Goal: Find specific page/section: Find specific page/section

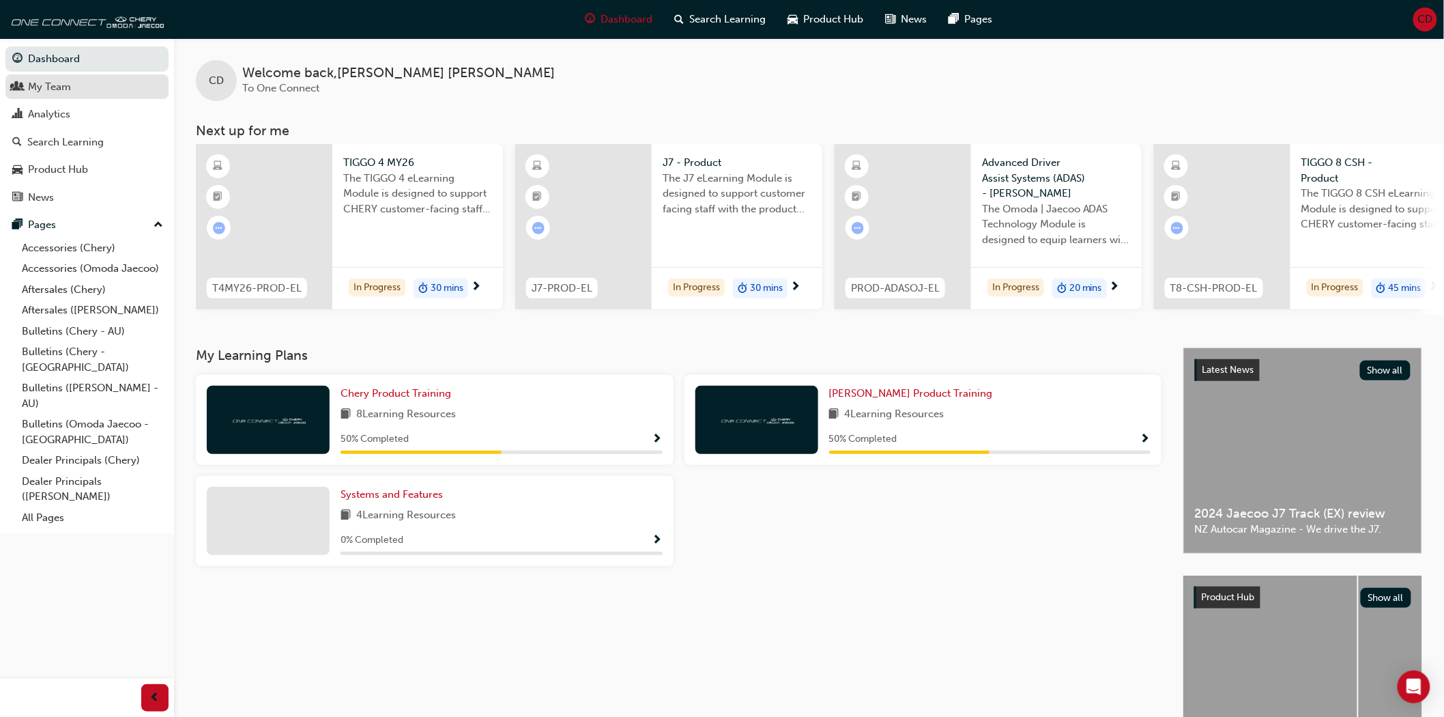
click at [53, 93] on div "My Team" at bounding box center [49, 87] width 43 height 16
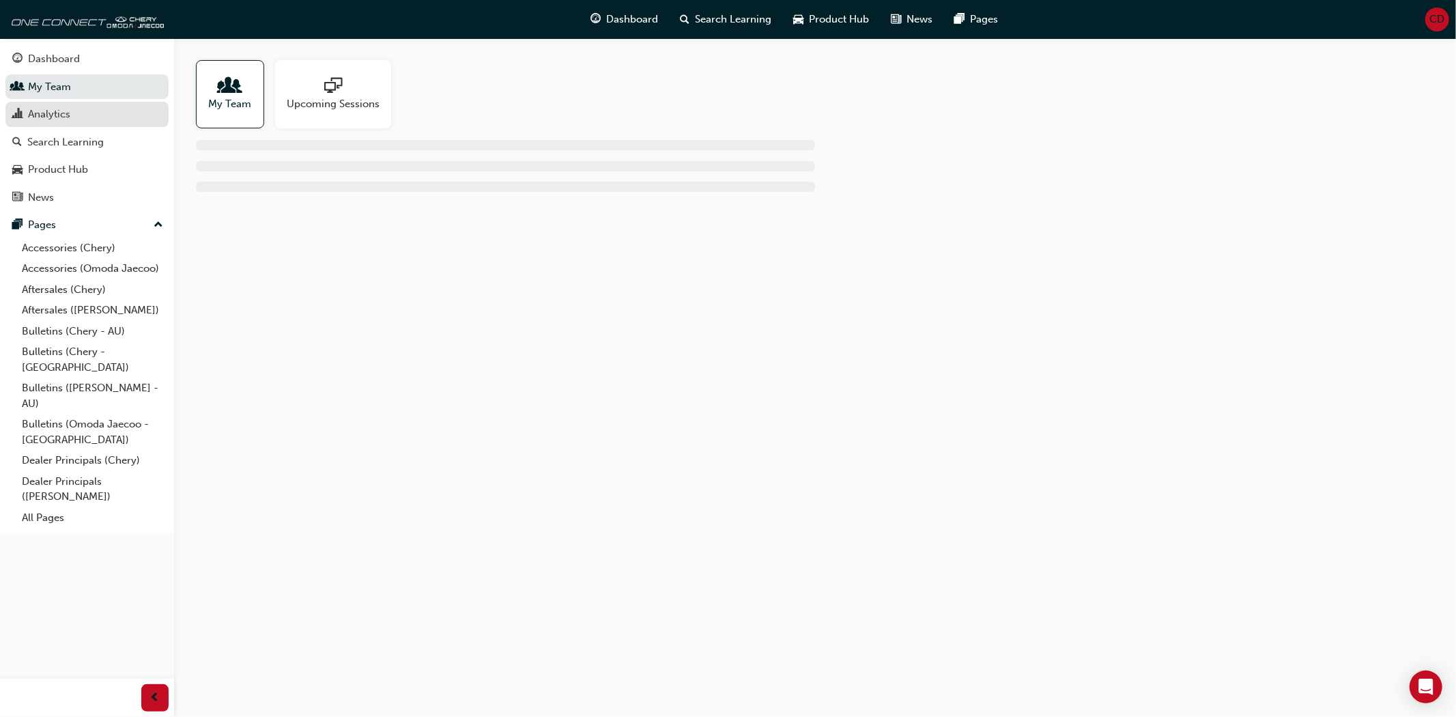
click at [63, 108] on div "Analytics" at bounding box center [86, 114] width 149 height 17
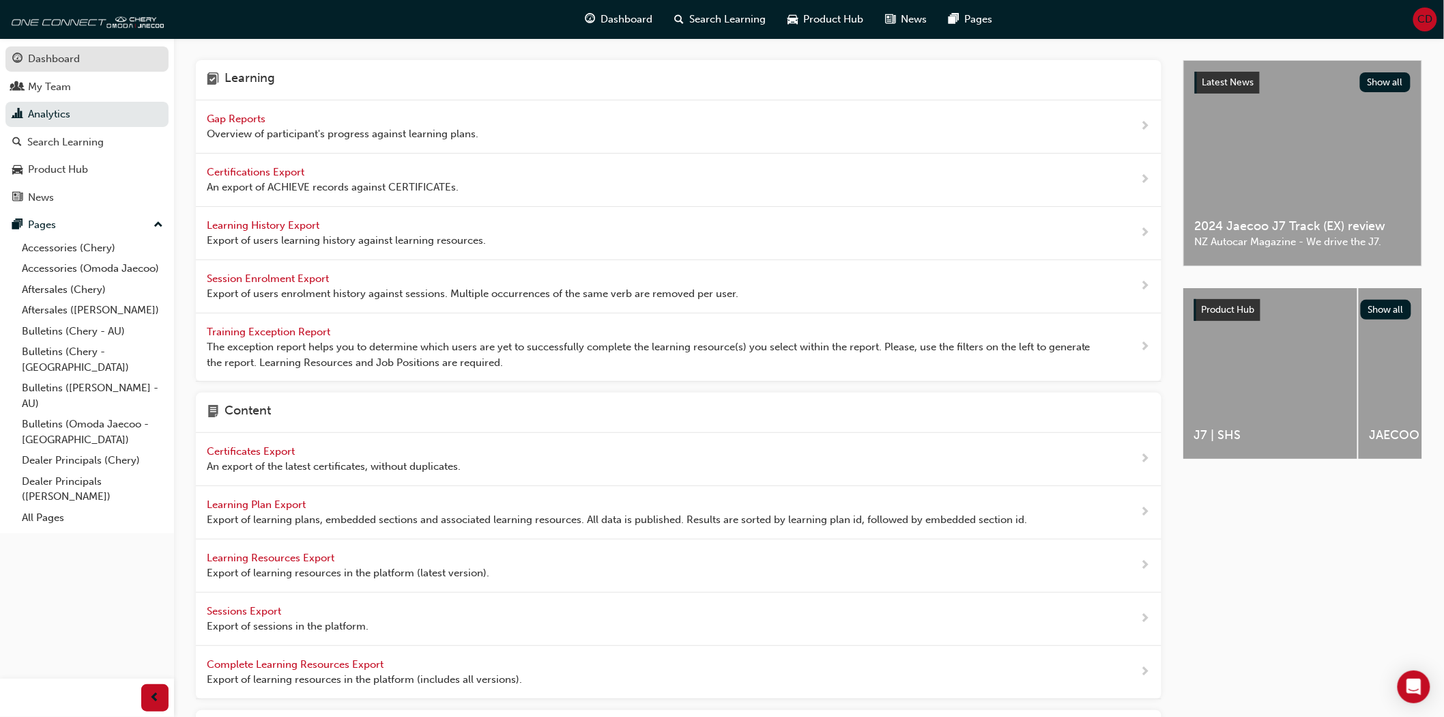
click at [84, 65] on div "Dashboard" at bounding box center [86, 59] width 149 height 17
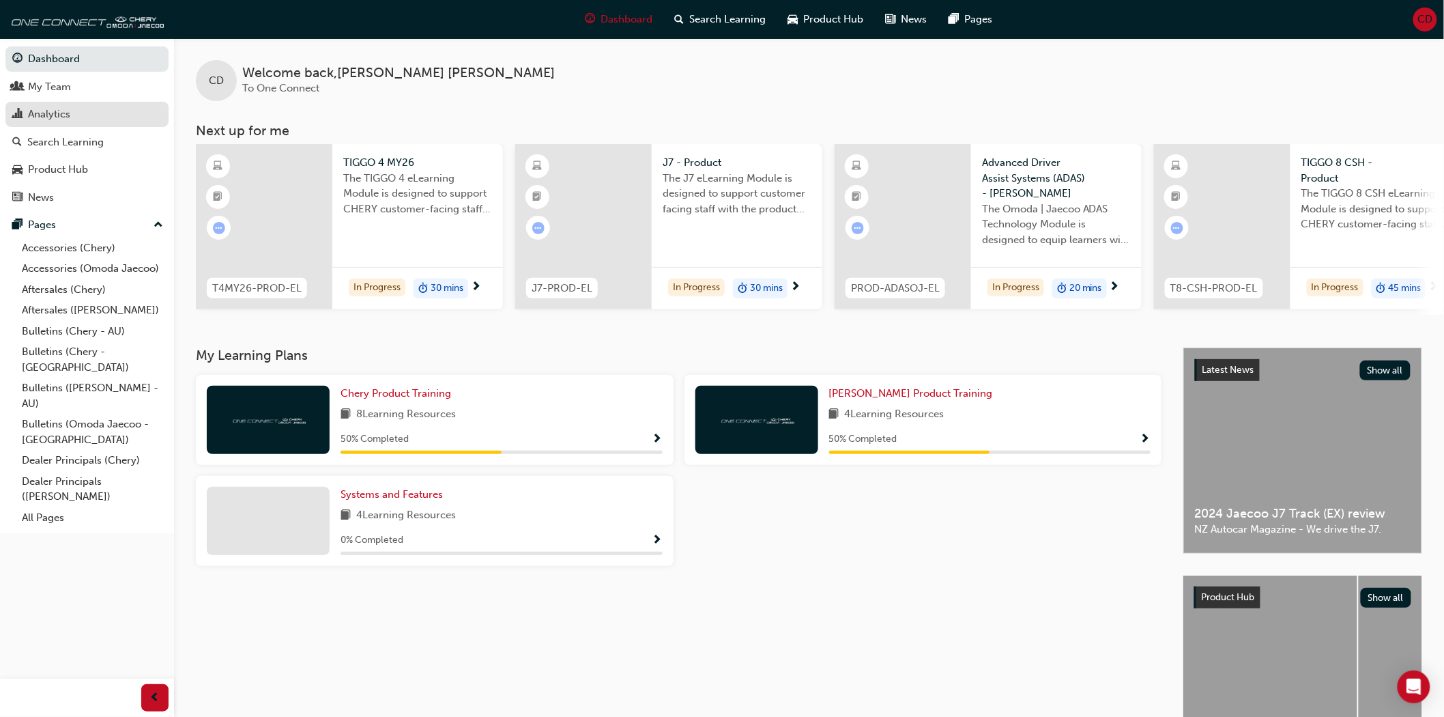
click at [55, 122] on div "Analytics" at bounding box center [49, 114] width 42 height 16
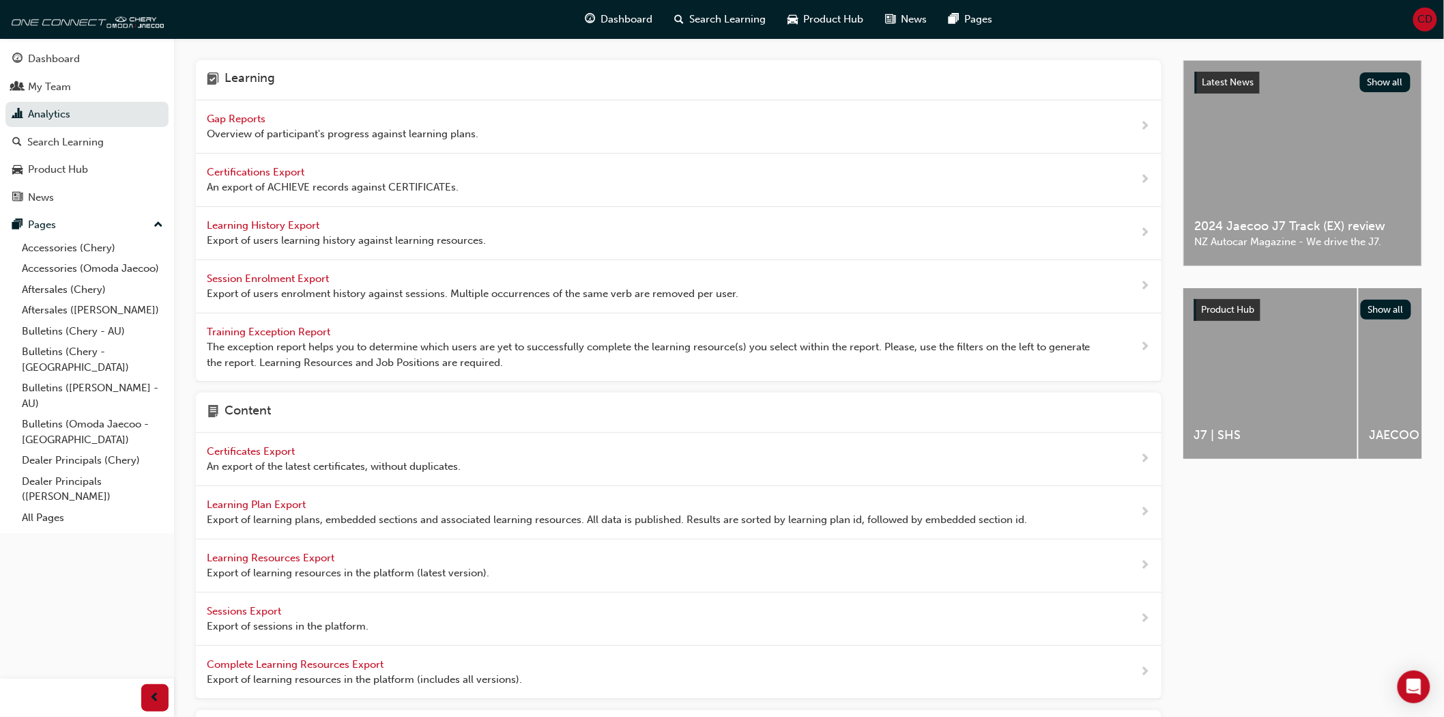
click at [231, 117] on span "Gap Reports" at bounding box center [237, 119] width 61 height 12
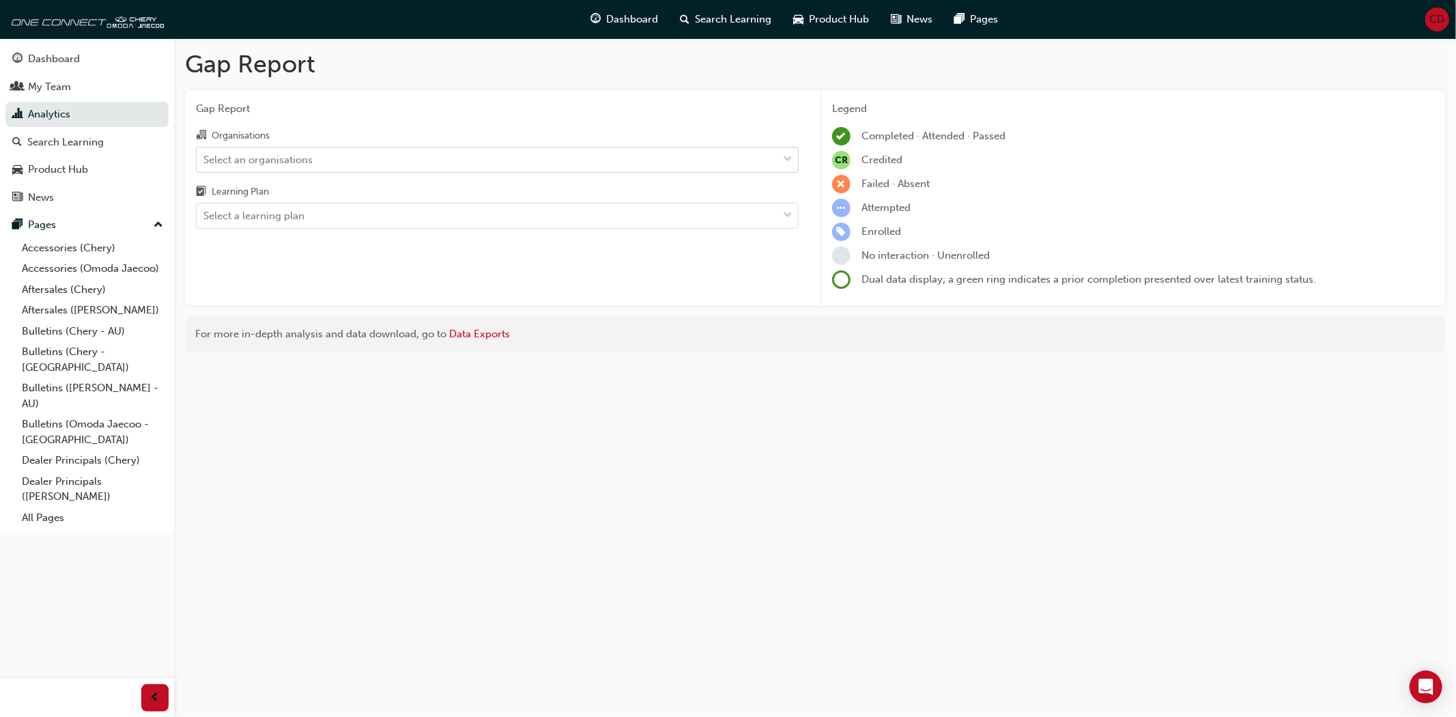
click at [309, 162] on div "Select an organisations" at bounding box center [257, 160] width 109 height 16
click at [205, 162] on input "Organisations Select an organisations" at bounding box center [203, 159] width 1 height 12
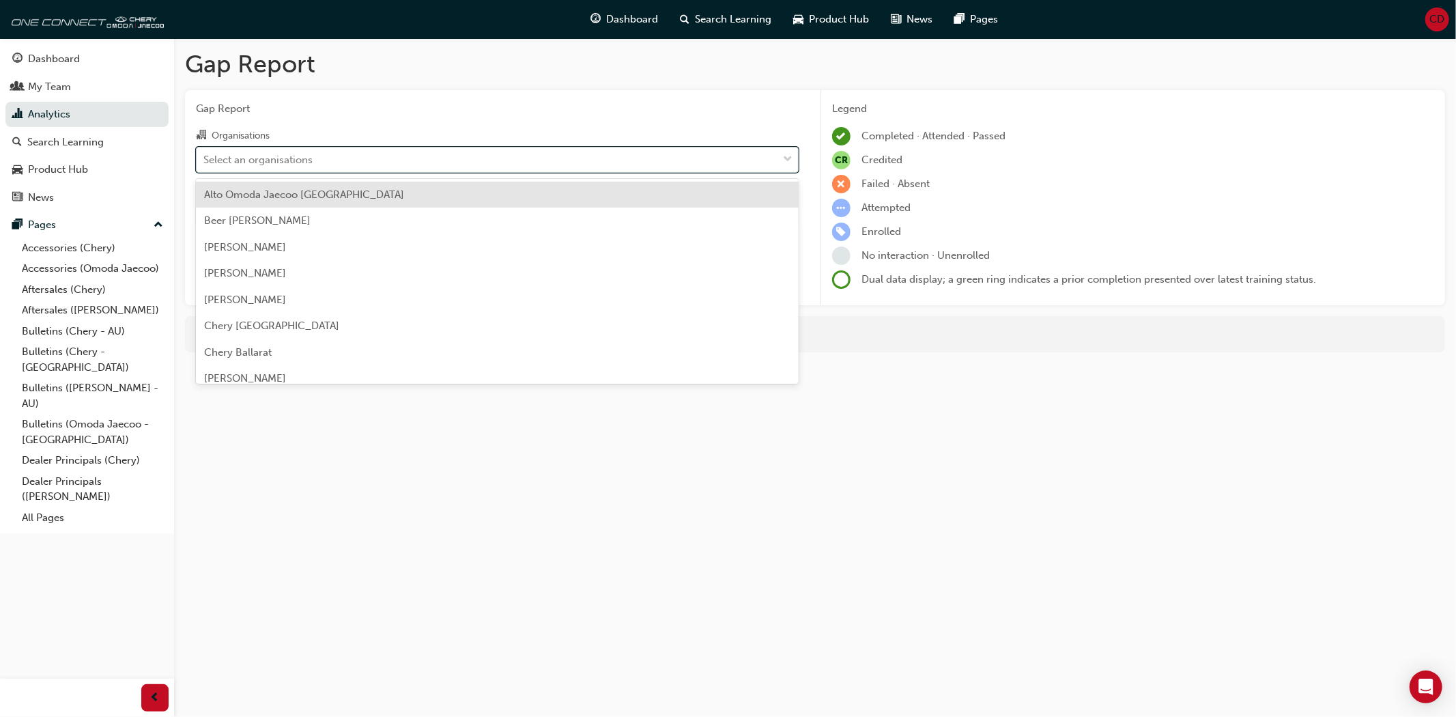
click at [309, 162] on div "Select an organisations" at bounding box center [257, 160] width 109 height 16
click at [205, 162] on input "Organisations option Alto Omoda Jaecoo [GEOGRAPHIC_DATA] focused, 1 of 157. 157…" at bounding box center [203, 159] width 1 height 12
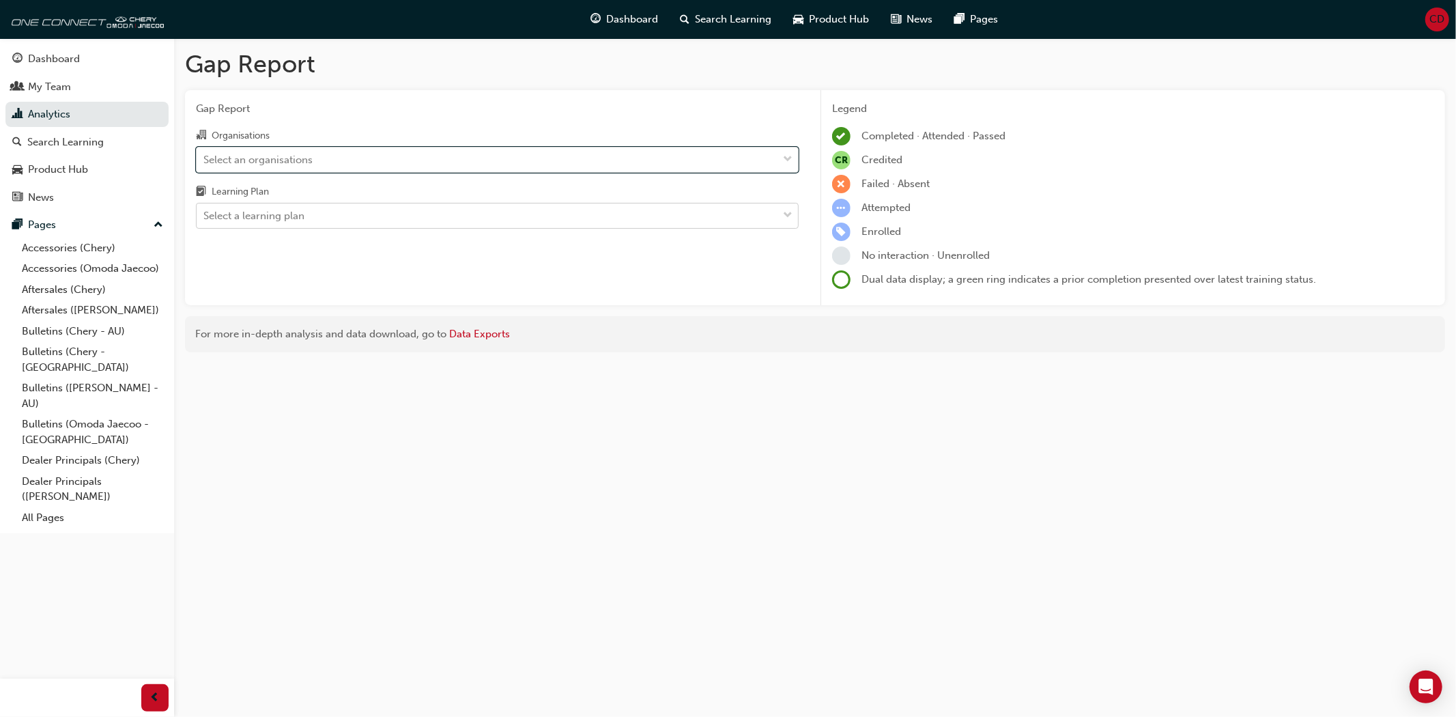
click at [335, 208] on div "Select a learning plan" at bounding box center [487, 216] width 581 height 24
click at [205, 210] on input "Learning Plan Select a learning plan" at bounding box center [203, 216] width 1 height 12
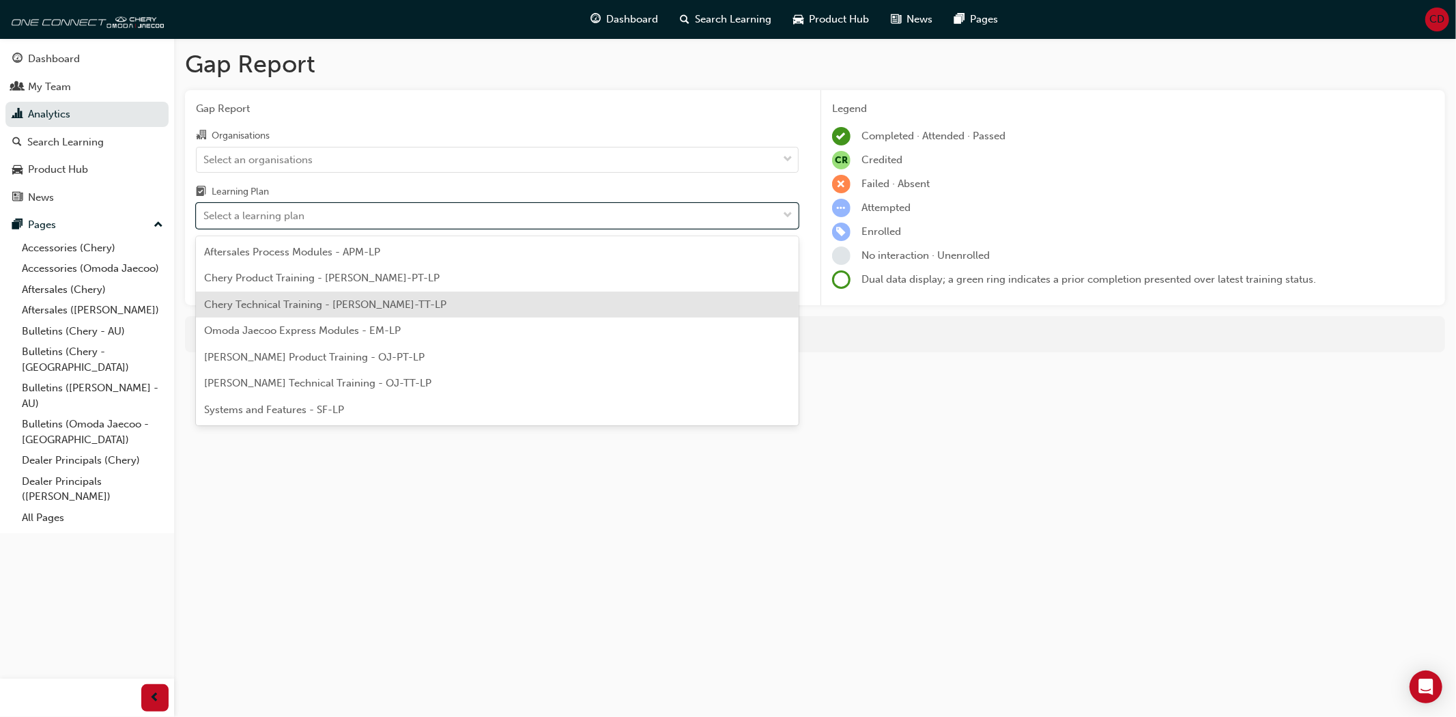
click at [326, 311] on div "Chery Technical Training - [PERSON_NAME]-TT-LP" at bounding box center [497, 304] width 603 height 27
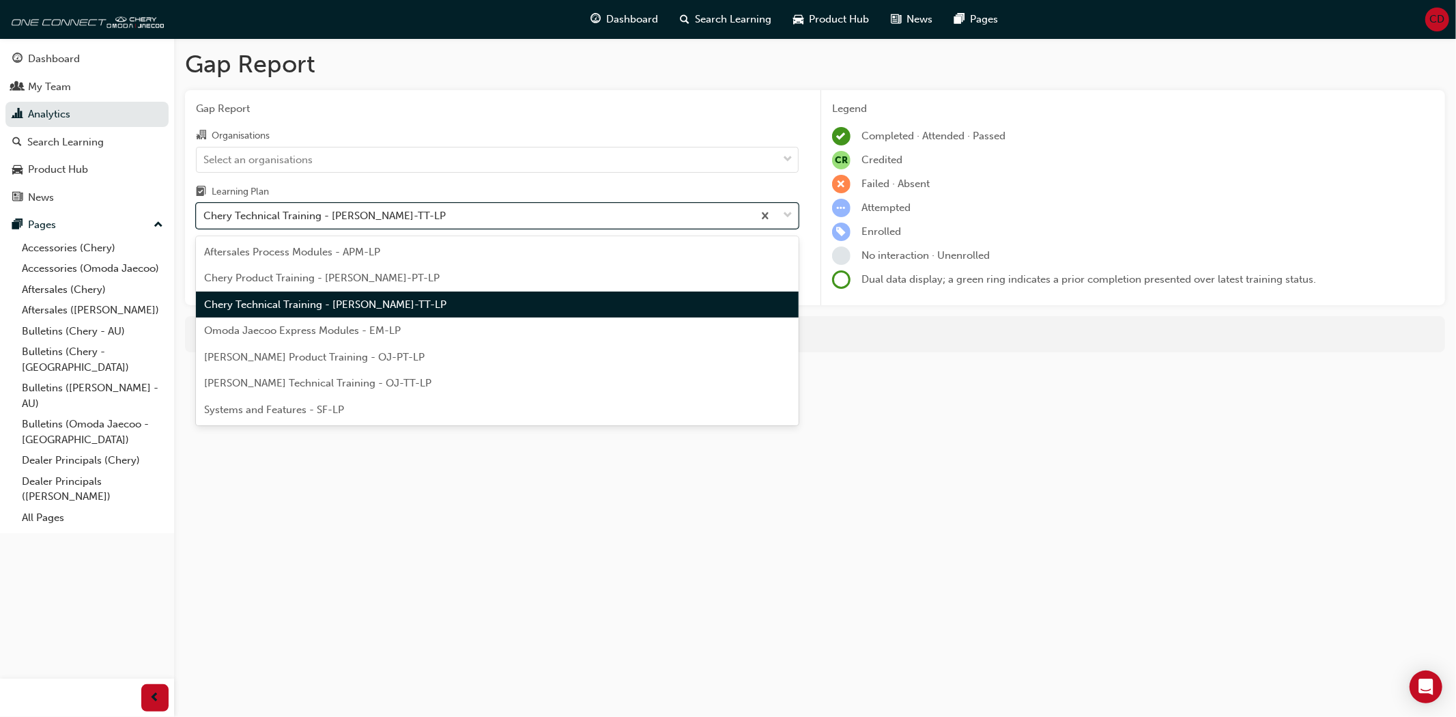
click at [453, 223] on div "Chery Technical Training - [PERSON_NAME]-TT-LP" at bounding box center [475, 216] width 556 height 24
click at [205, 221] on input "Learning Plan option Chery Technical Training - [PERSON_NAME]-TT-LP, selected. …" at bounding box center [203, 216] width 1 height 12
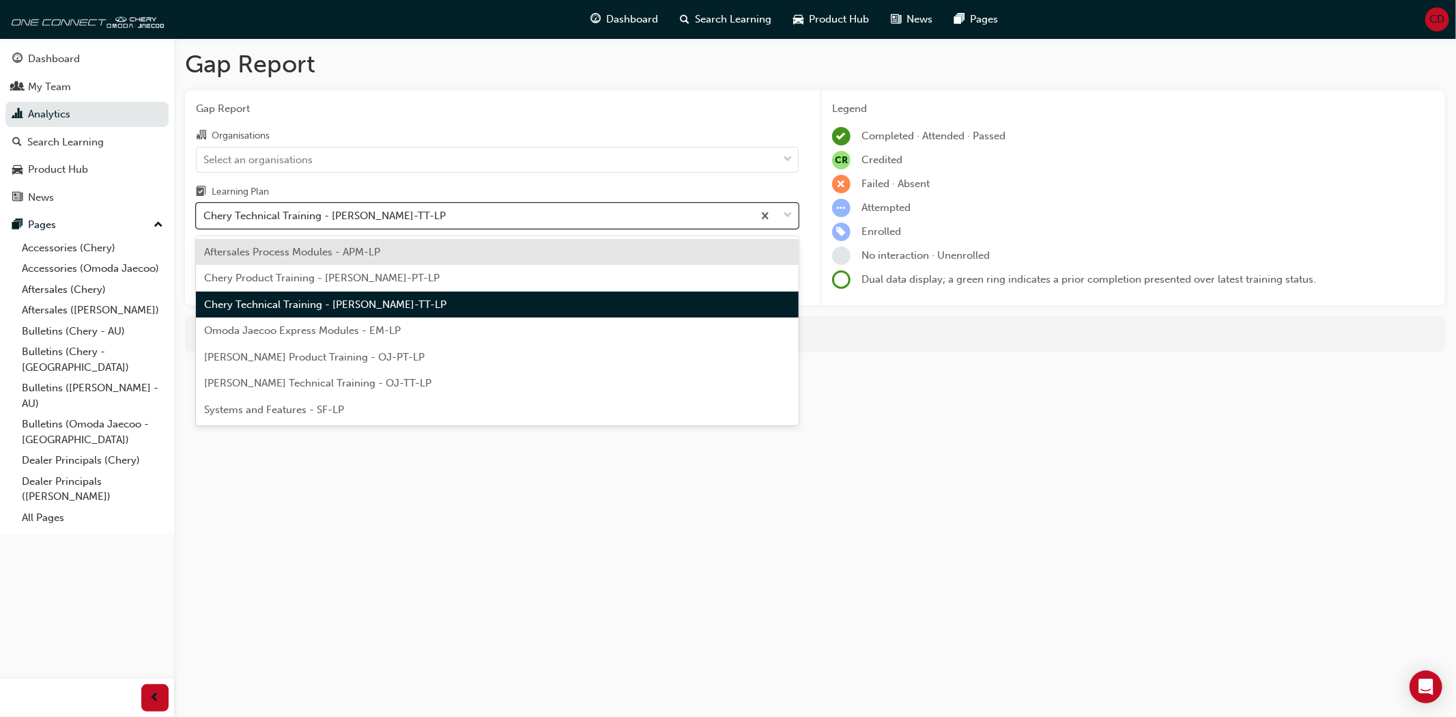
click at [405, 251] on div "Aftersales Process Modules - APM-LP" at bounding box center [497, 252] width 603 height 27
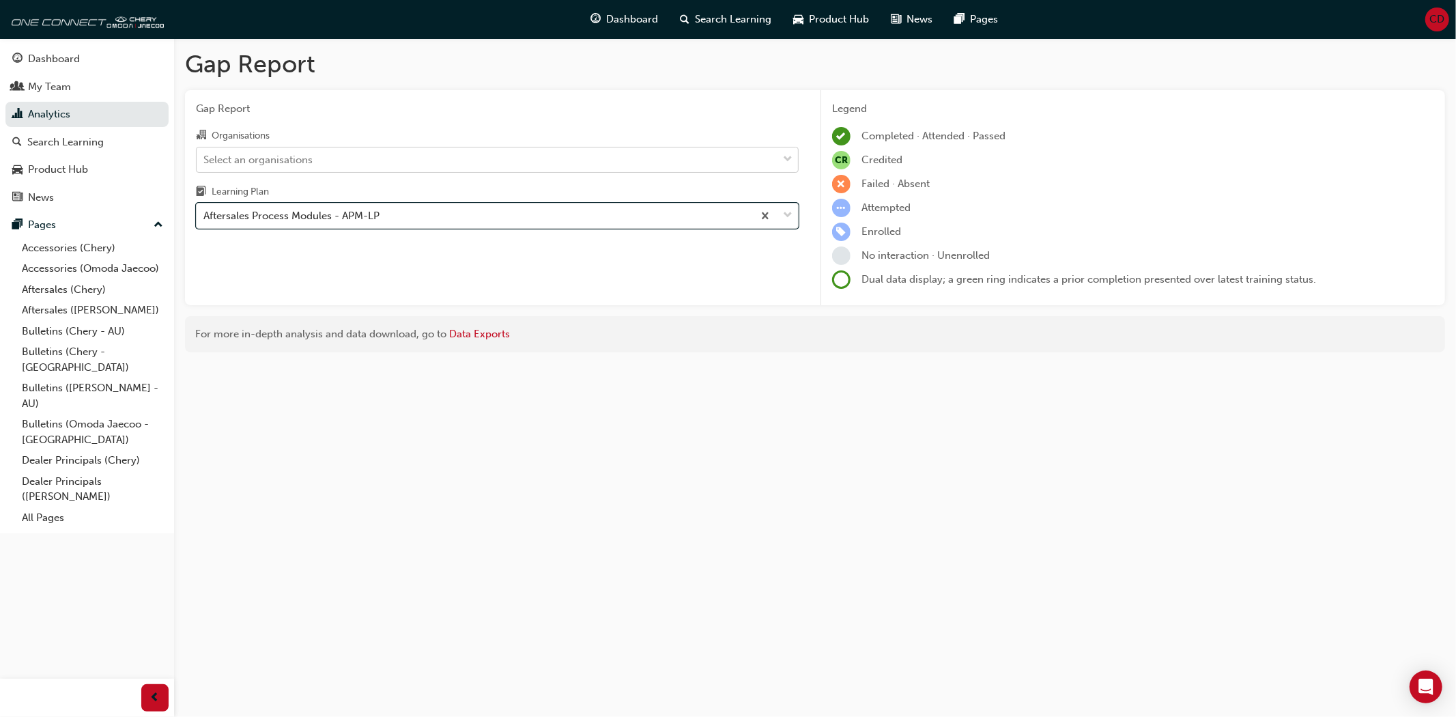
click at [377, 165] on div "Select an organisations" at bounding box center [487, 159] width 581 height 24
click at [205, 165] on input "Organisations Select an organisations" at bounding box center [203, 159] width 1 height 12
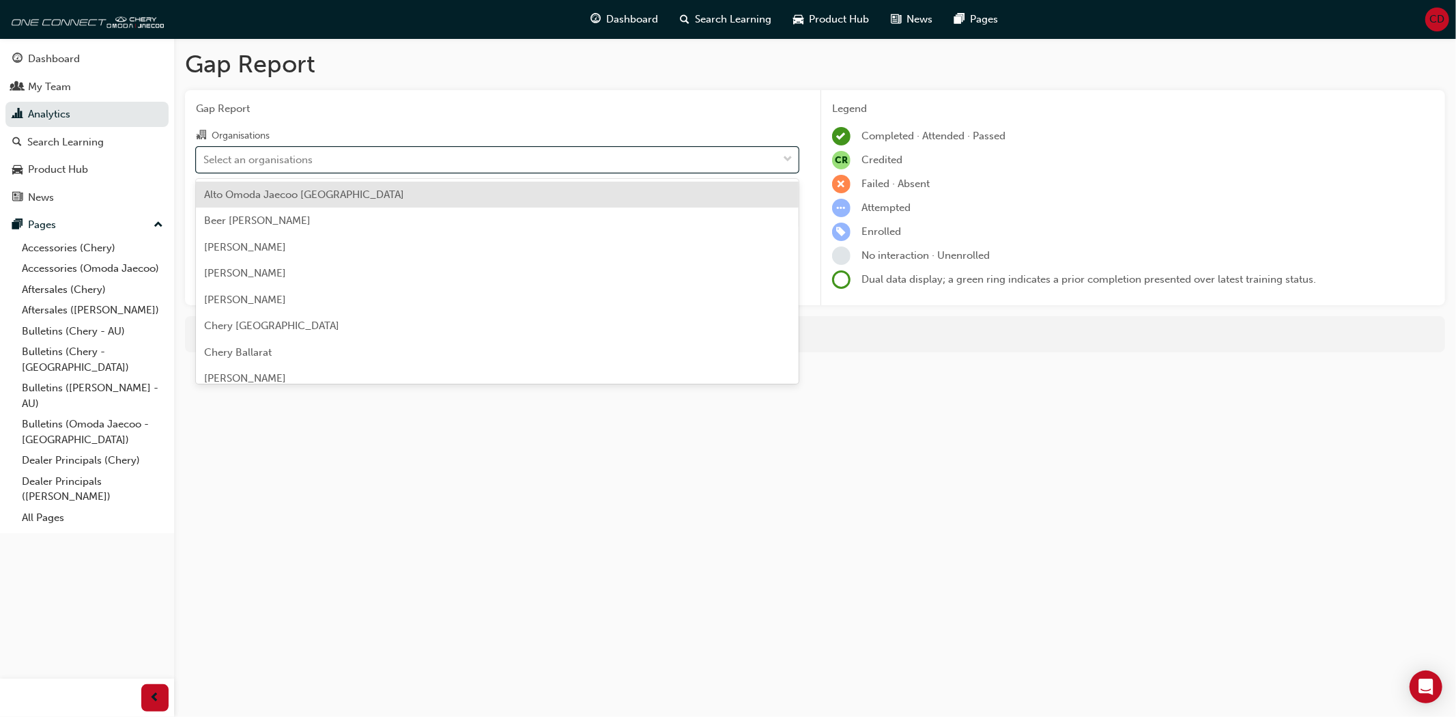
click at [375, 199] on div "Alto Omoda Jaecoo [GEOGRAPHIC_DATA]" at bounding box center [497, 195] width 603 height 27
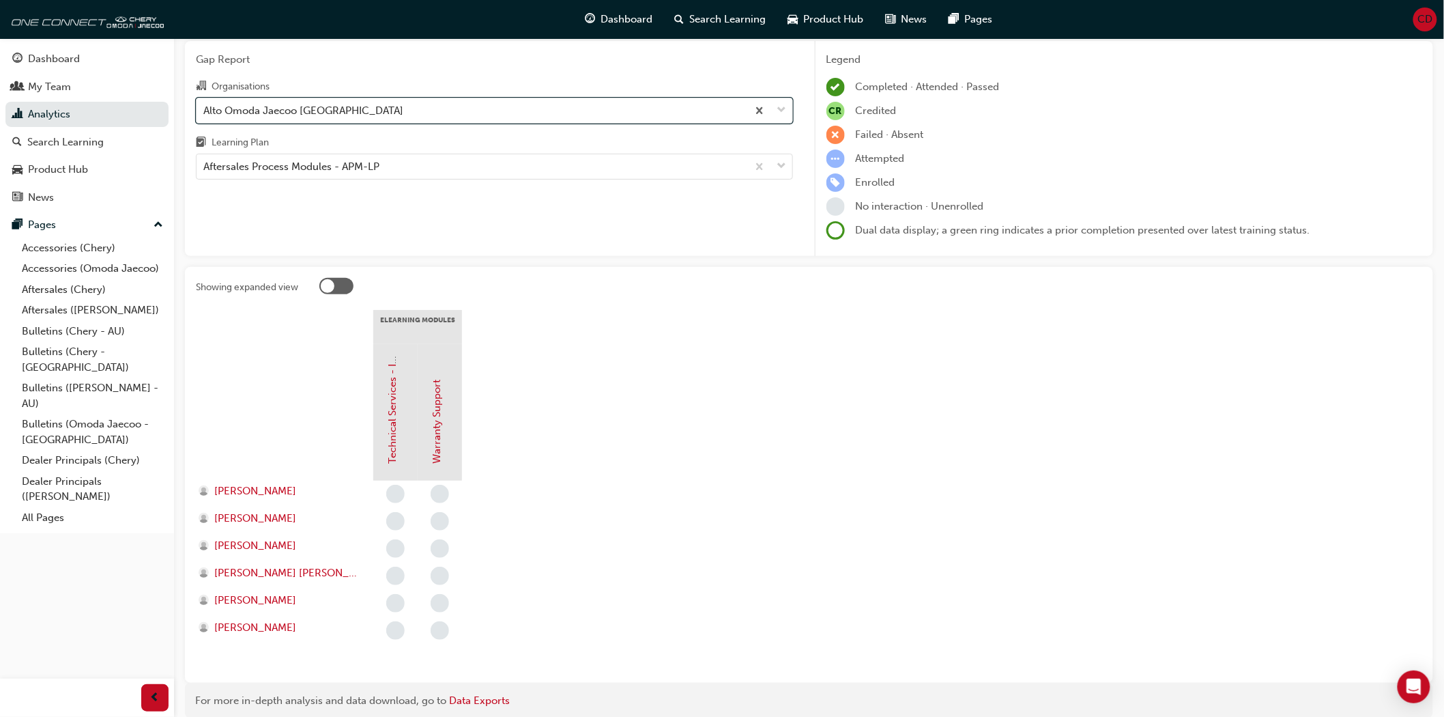
scroll to position [76, 0]
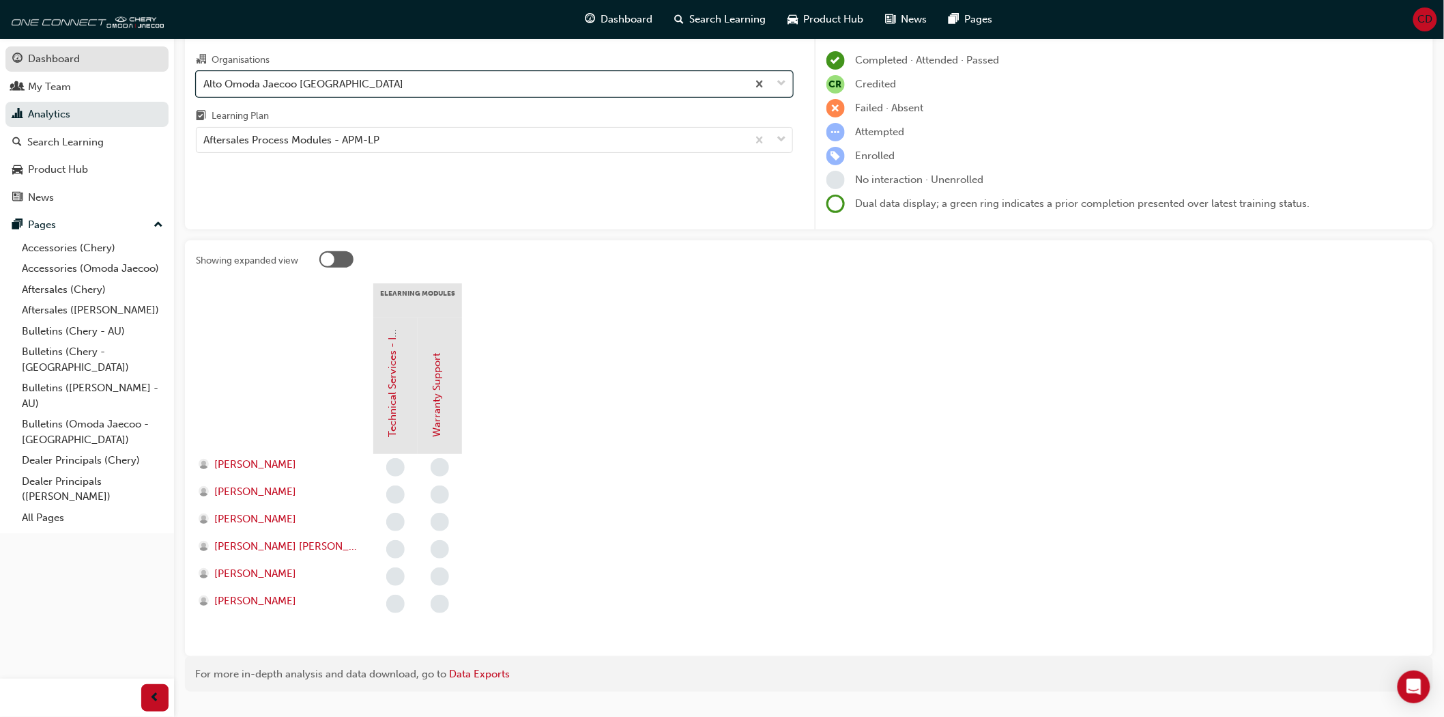
click at [53, 63] on div "Dashboard" at bounding box center [54, 59] width 52 height 16
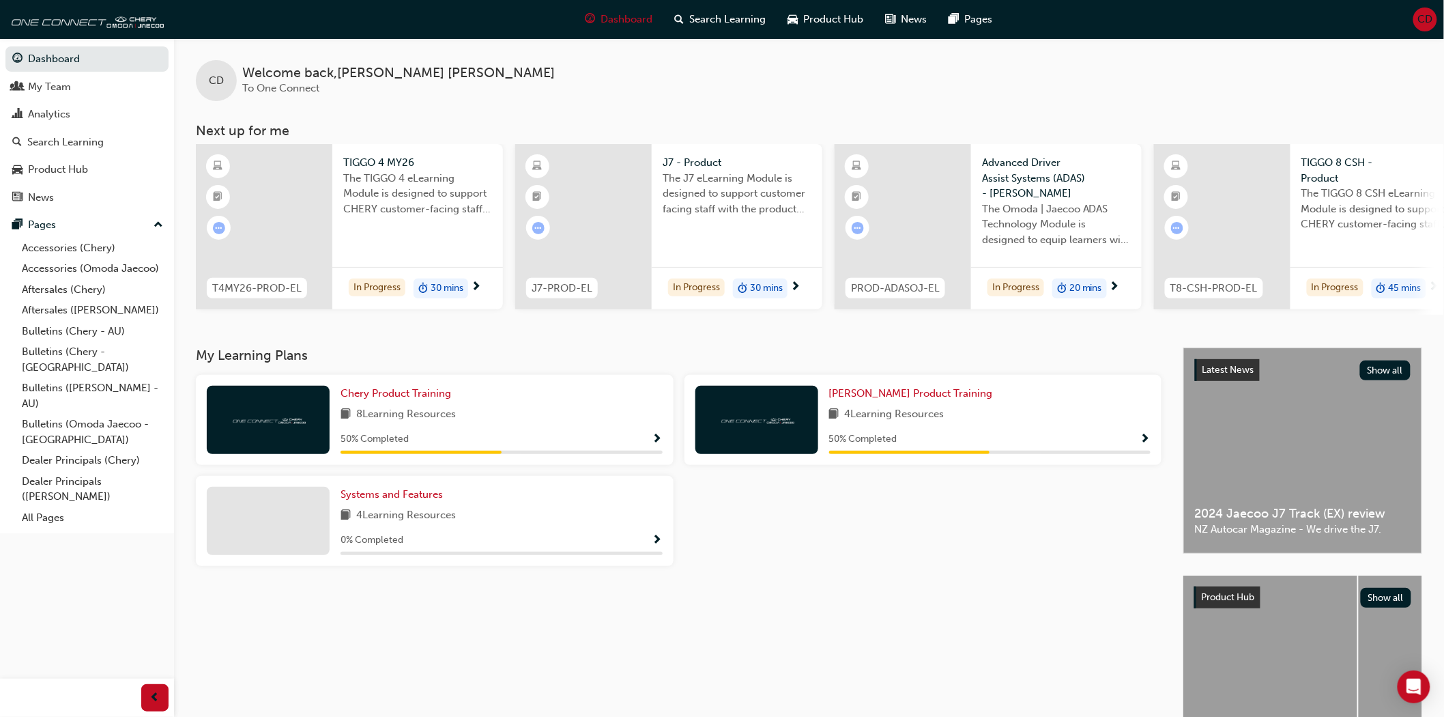
click at [1420, 27] on span "CD" at bounding box center [1426, 20] width 15 height 16
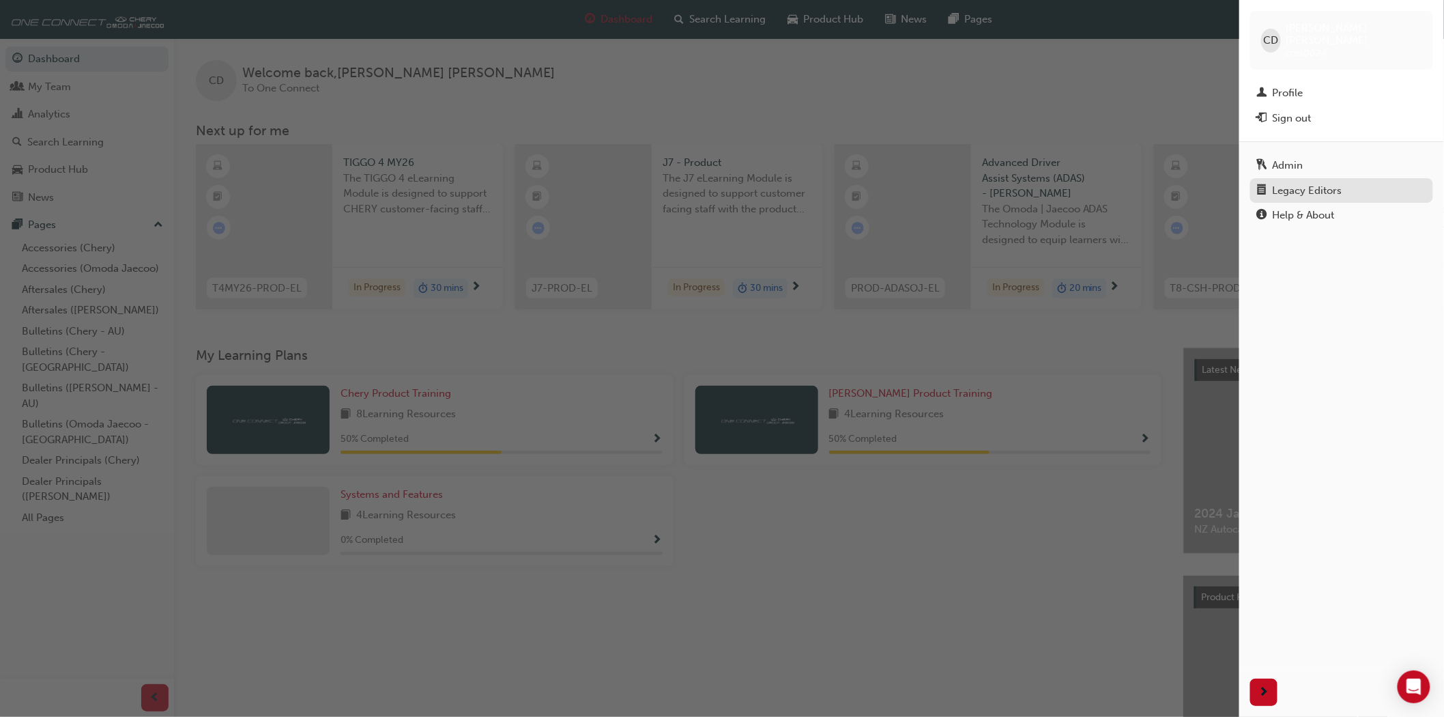
click at [1300, 183] on div "Legacy Editors" at bounding box center [1308, 191] width 70 height 16
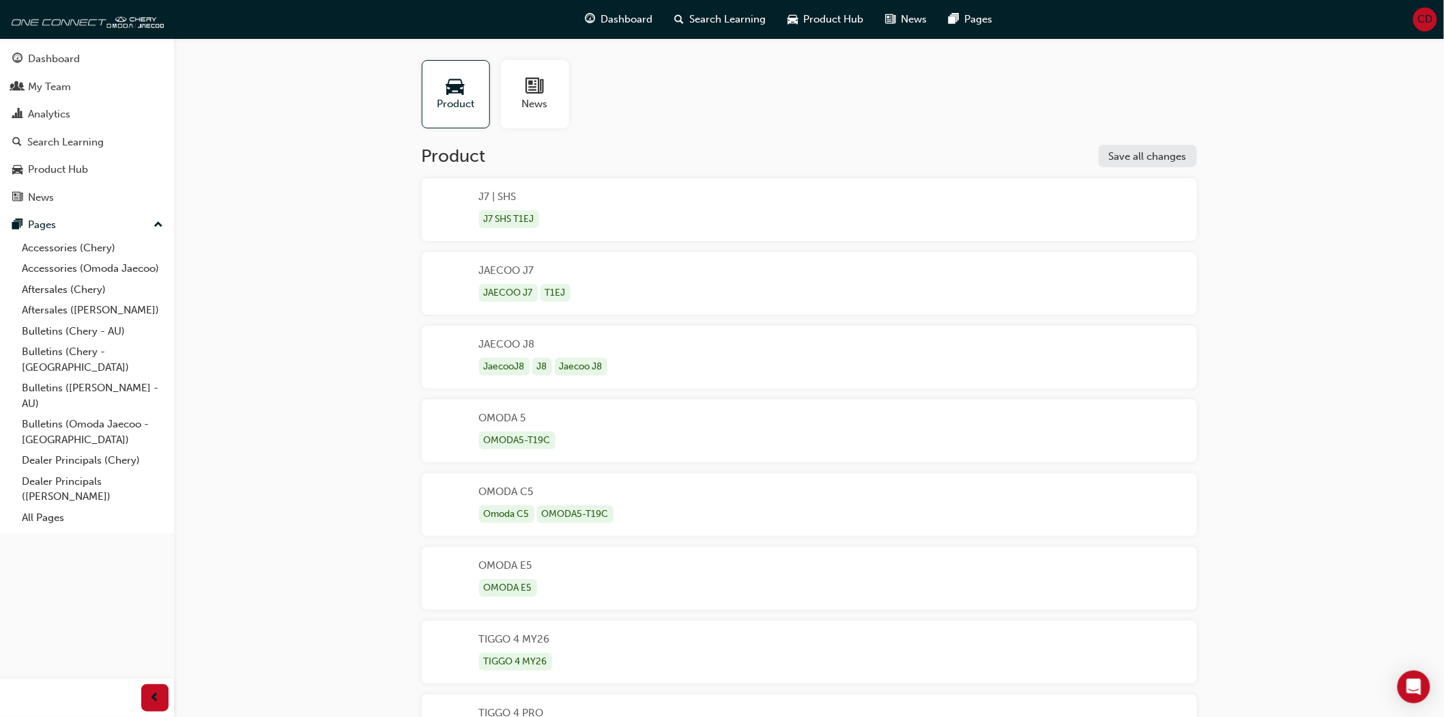
click at [1422, 19] on span "CD" at bounding box center [1426, 20] width 15 height 16
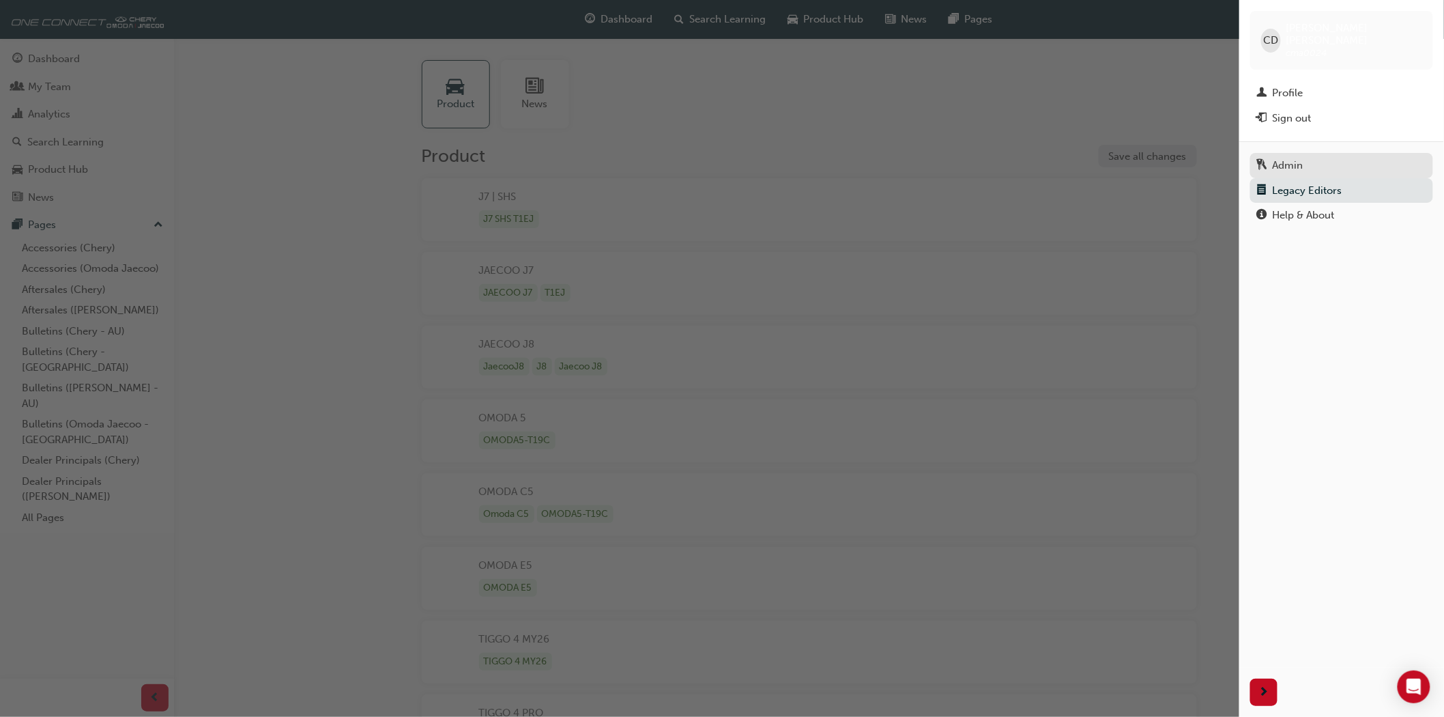
click at [1278, 158] on div "Admin" at bounding box center [1288, 166] width 31 height 16
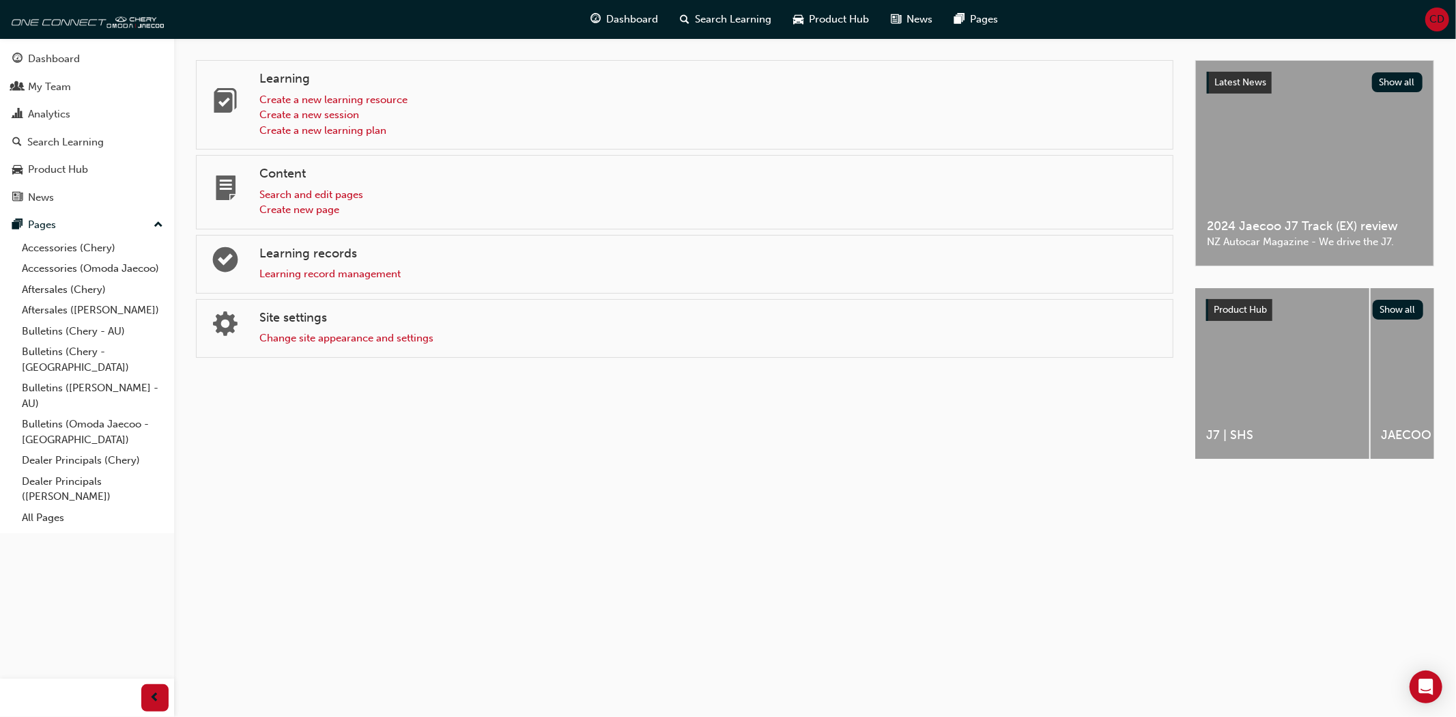
click at [1423, 16] on div "Dashboard Search Learning Product Hub News Pages CD" at bounding box center [728, 19] width 1456 height 39
click at [1431, 16] on span "CD" at bounding box center [1437, 20] width 15 height 16
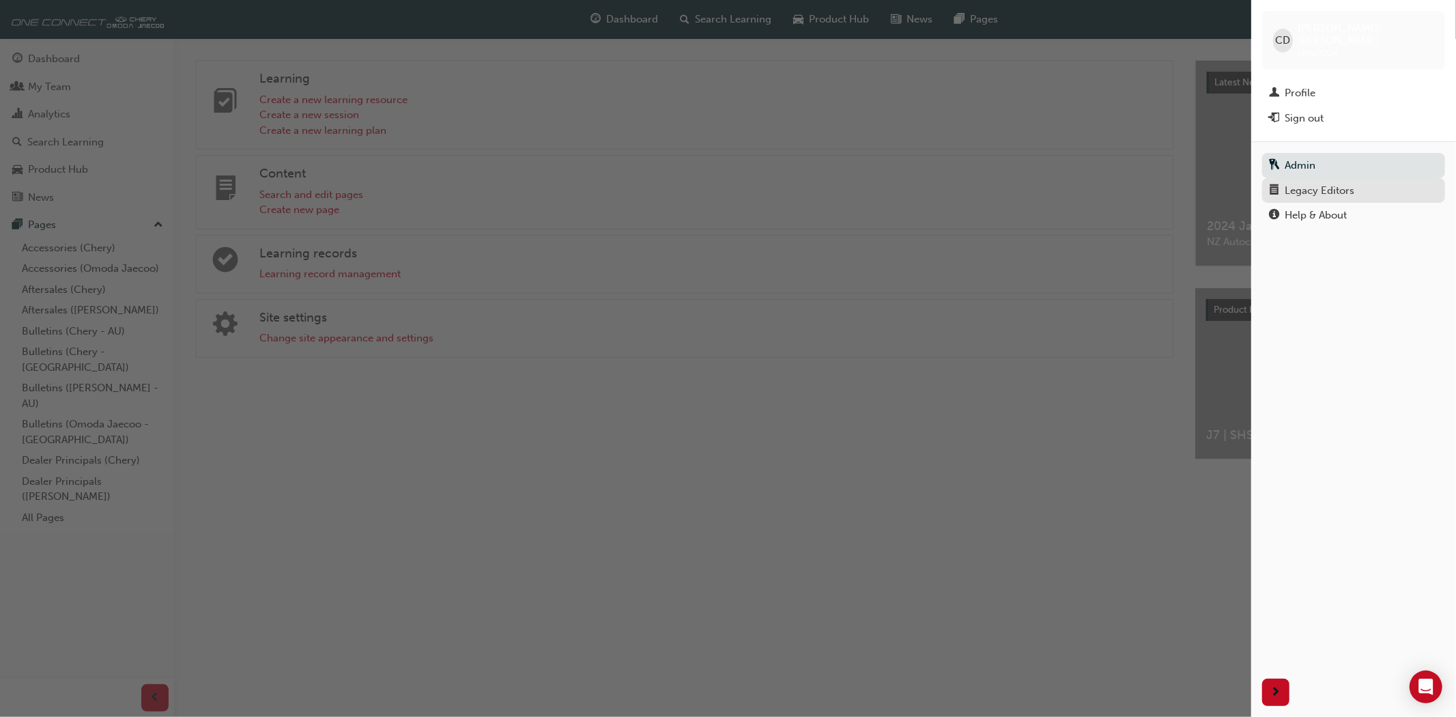
click at [1322, 183] on div "Legacy Editors" at bounding box center [1320, 191] width 70 height 16
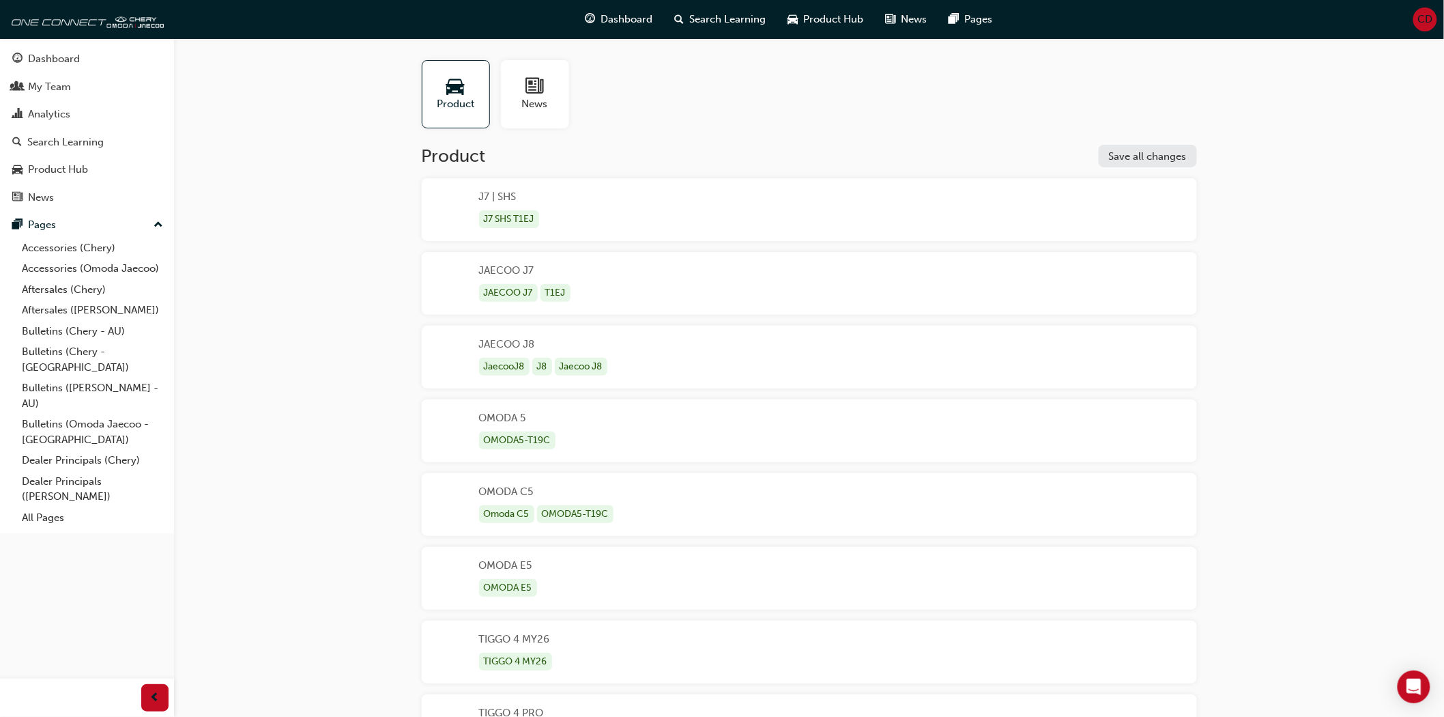
click at [622, 214] on div "J7 | SHS J7 SHS T1EJ" at bounding box center [809, 209] width 775 height 63
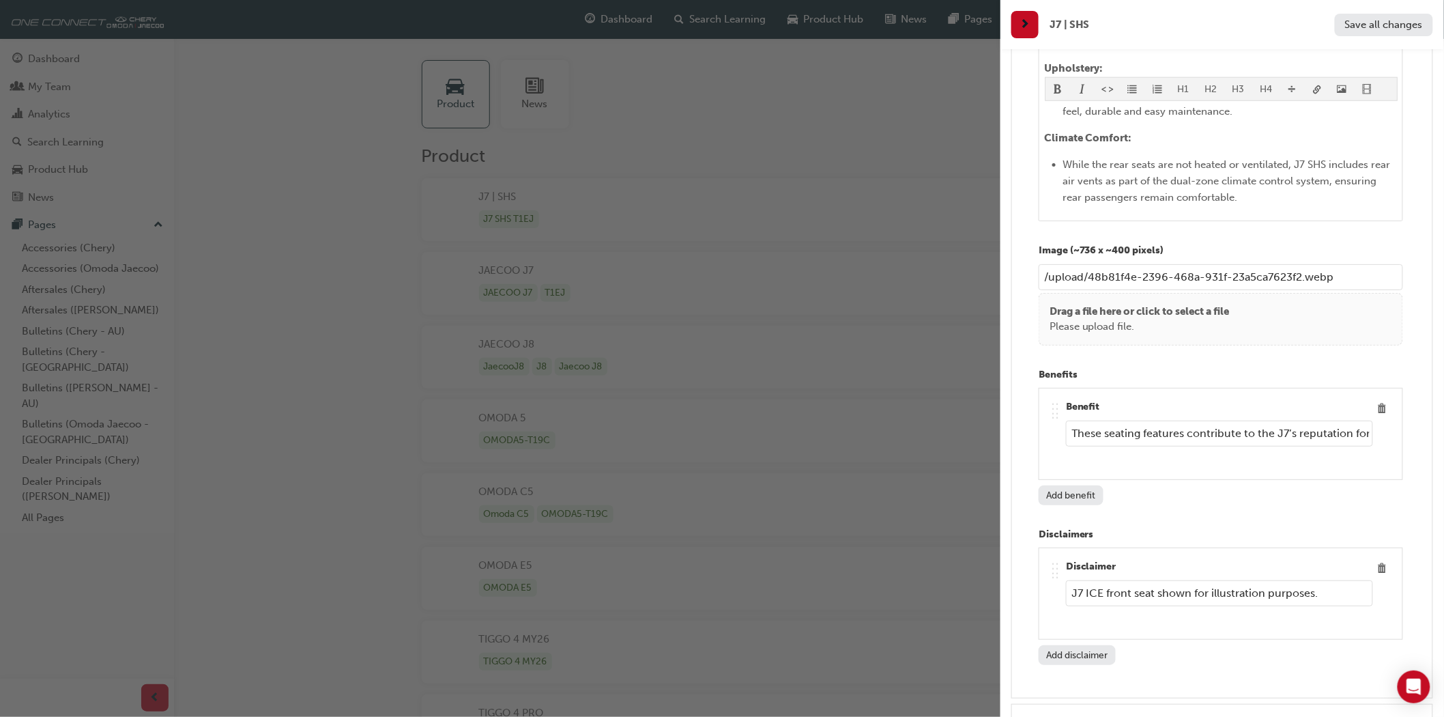
scroll to position [13468, 0]
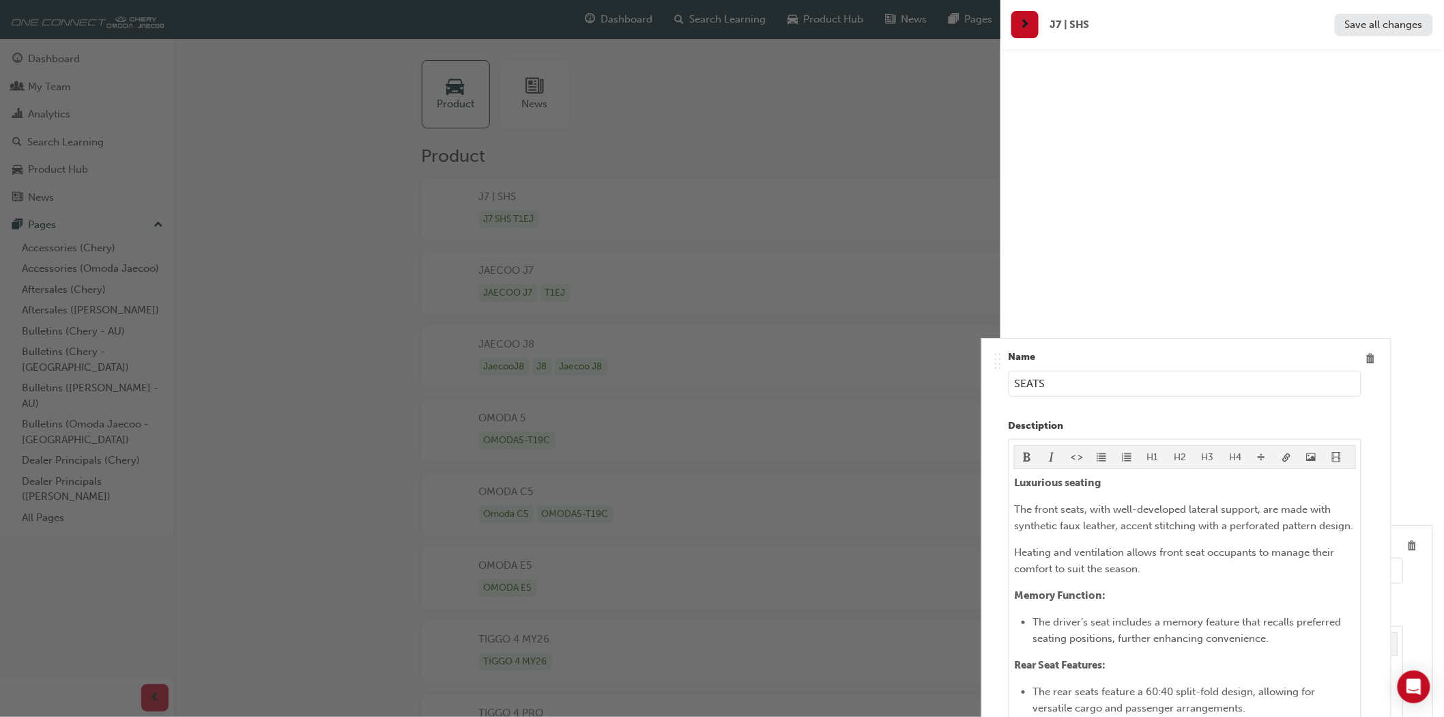
drag, startPoint x: 1094, startPoint y: 425, endPoint x: 1057, endPoint y: 425, distance: 36.9
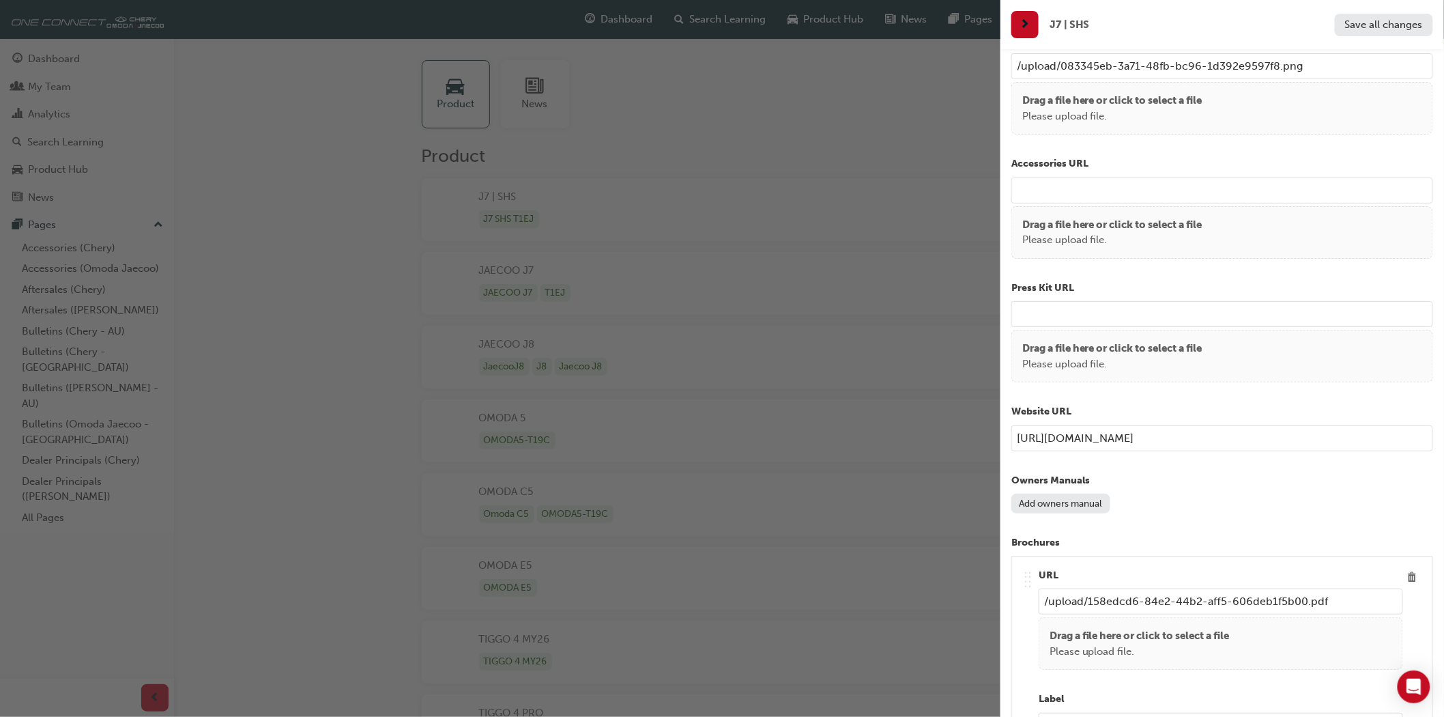
scroll to position [238, 0]
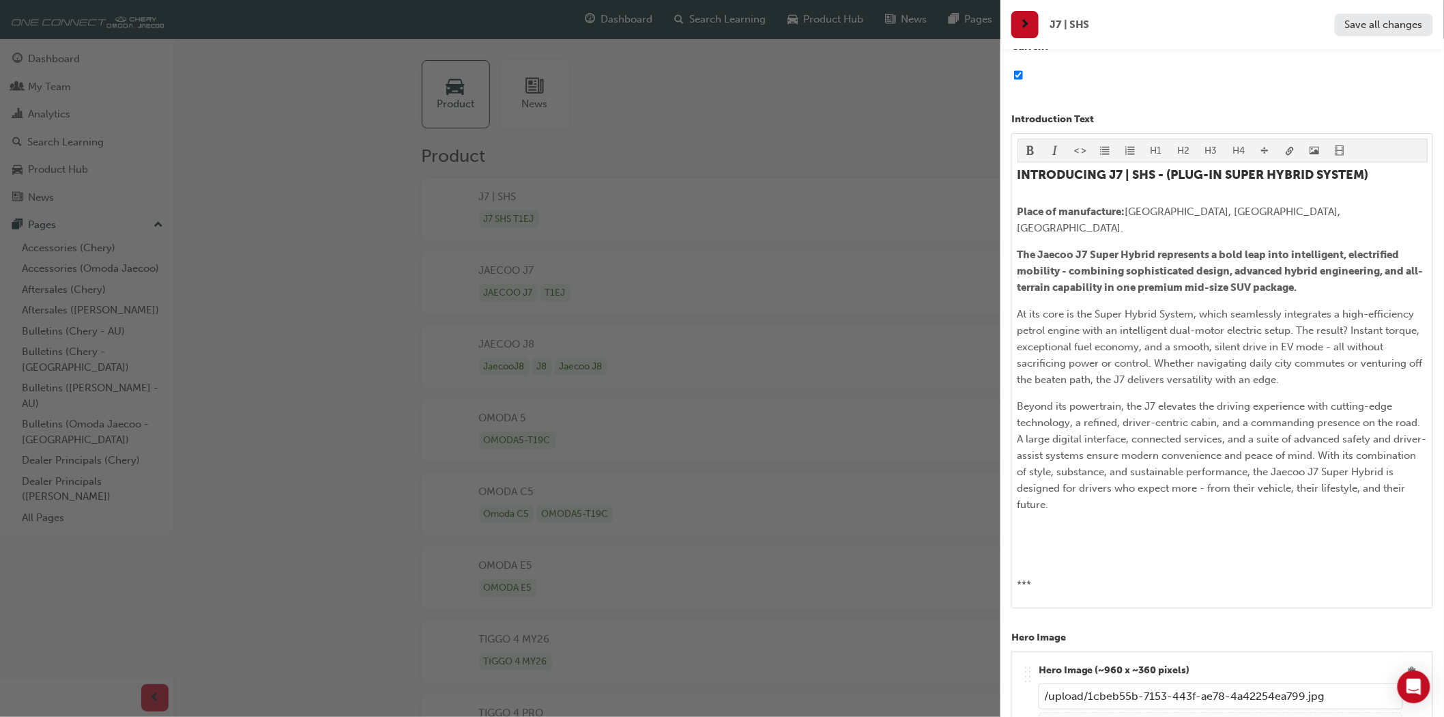
click at [882, 80] on div "button" at bounding box center [500, 358] width 1001 height 717
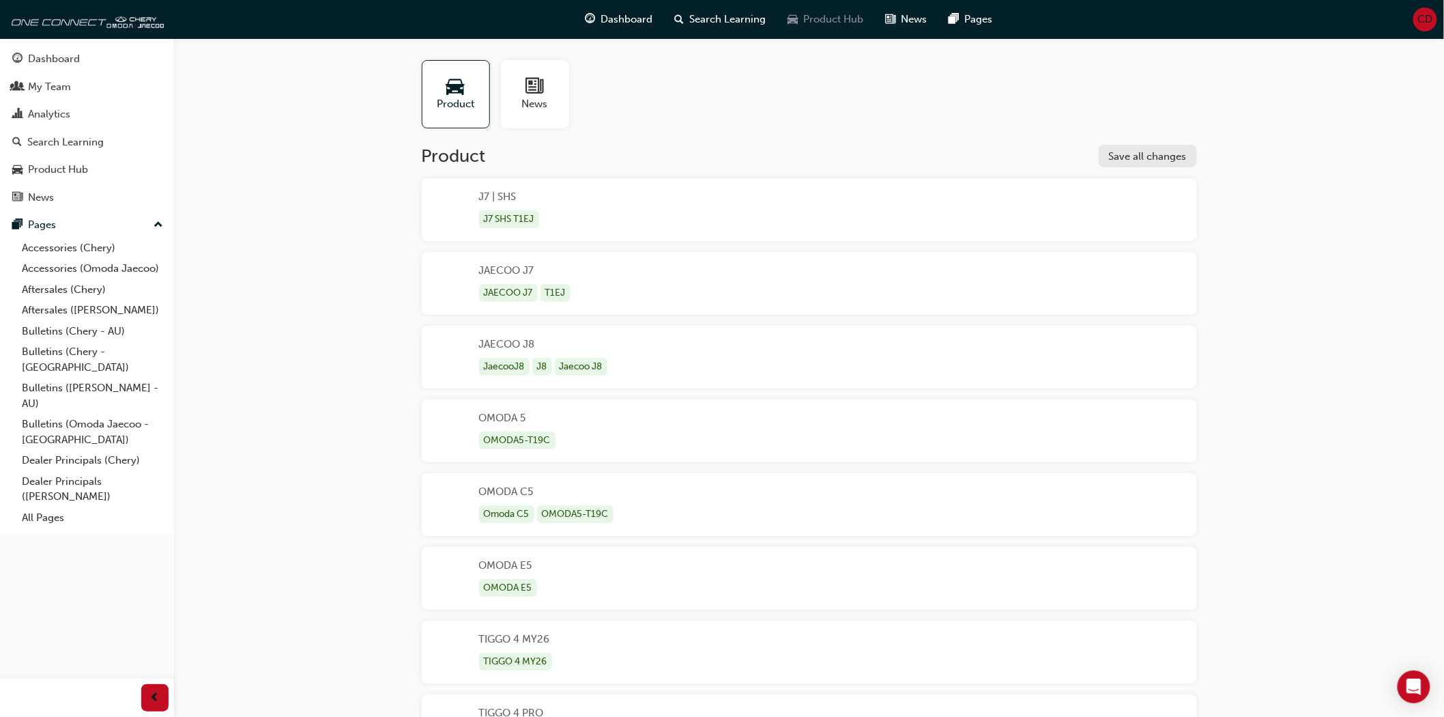
click at [796, 26] on span "car-icon" at bounding box center [793, 19] width 10 height 17
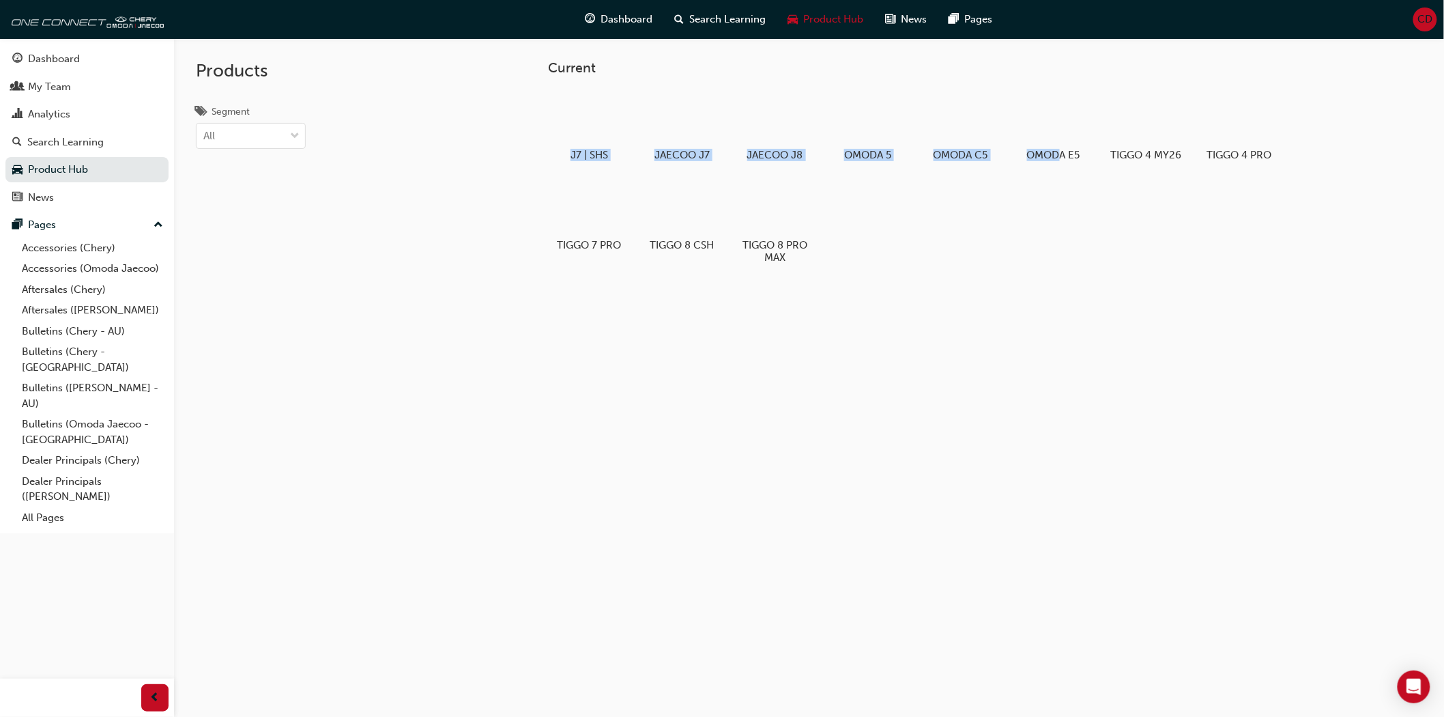
drag, startPoint x: 539, startPoint y: 80, endPoint x: 1055, endPoint y: 347, distance: 580.4
click at [1055, 347] on div "Current J7 | SHS JAECOO J7 JAECOO J8 OMODA 5 OMODA C5 OMODA E5 TIGGO 4 MY26 TIG…" at bounding box center [809, 396] width 1270 height 717
click at [999, 308] on div "Current J7 | SHS JAECOO J7 JAECOO J8 OMODA 5 OMODA C5 OMODA E5 TIGGO 4 MY26 TIG…" at bounding box center [936, 197] width 819 height 274
